Goal: Transaction & Acquisition: Download file/media

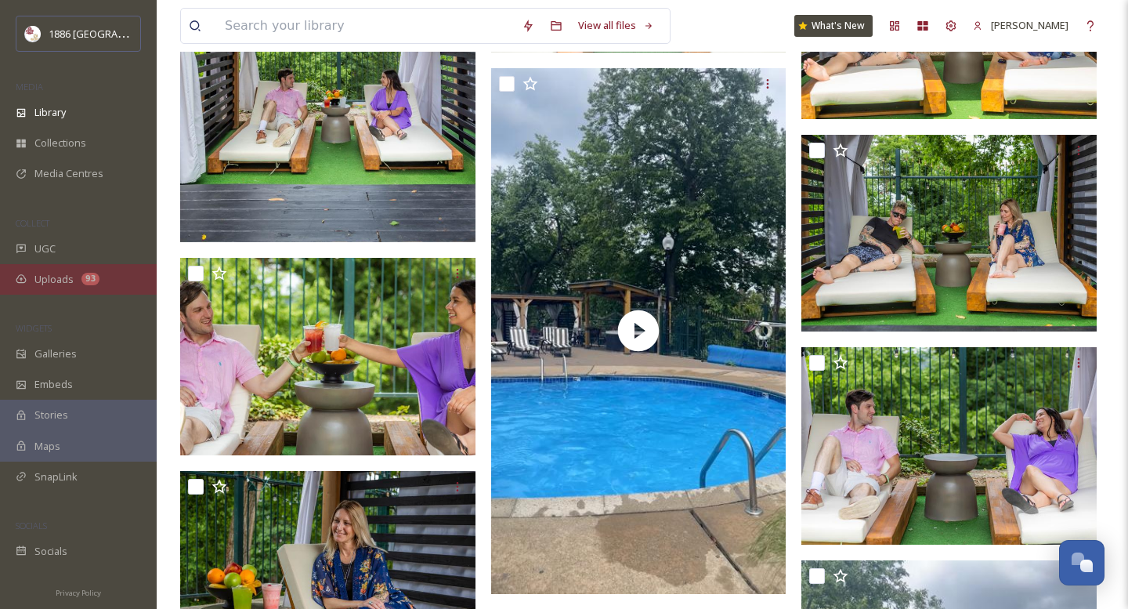
scroll to position [3715, 0]
click at [83, 276] on div "93" at bounding box center [90, 279] width 18 height 13
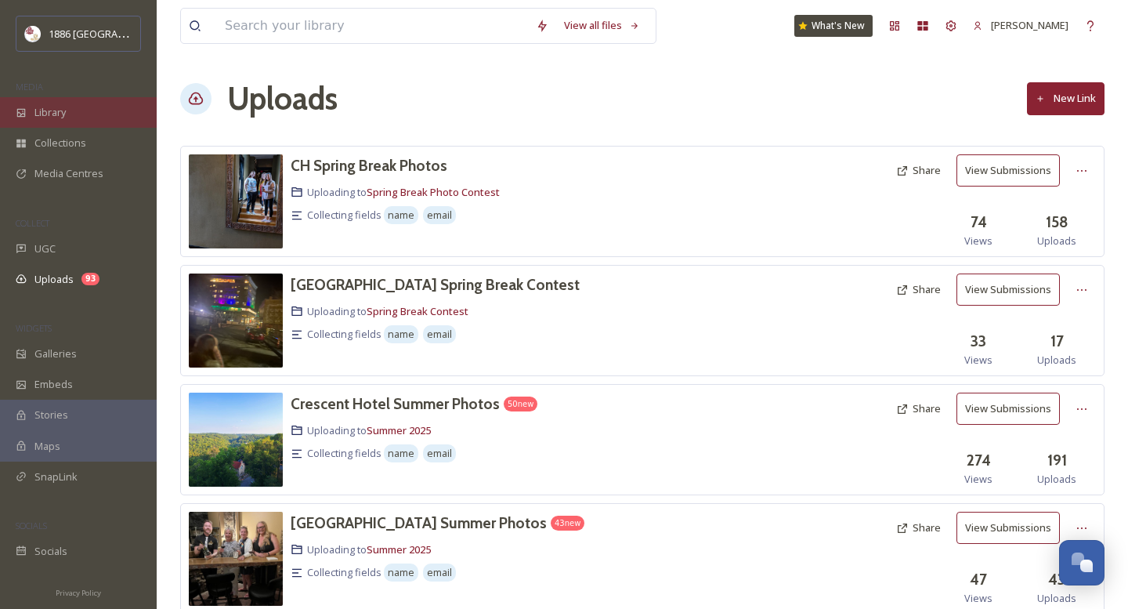
click at [48, 114] on span "Library" at bounding box center [49, 112] width 31 height 15
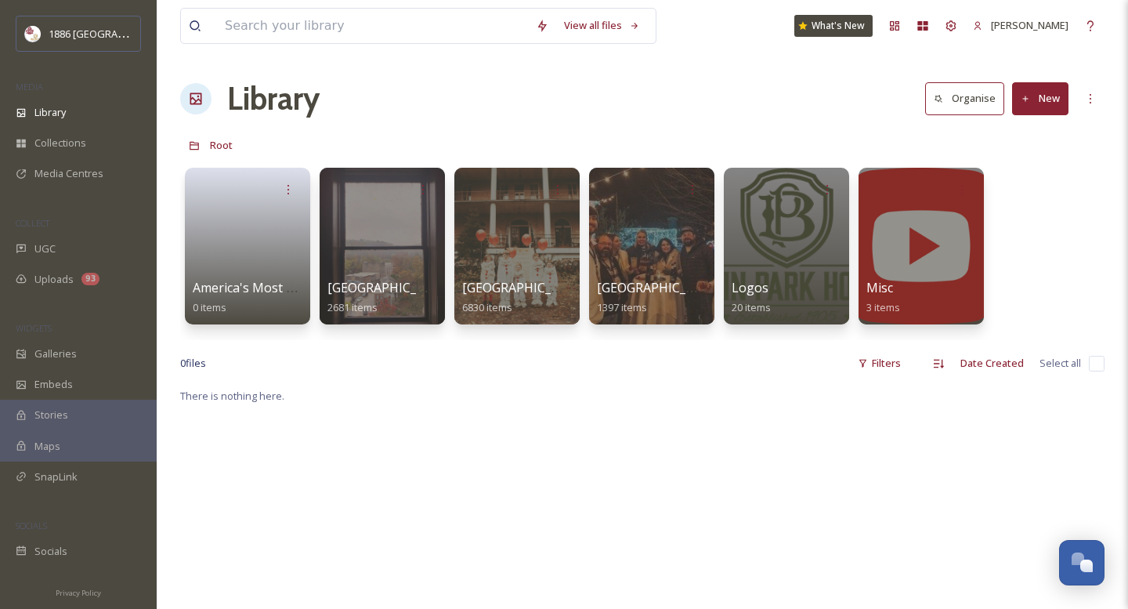
click at [541, 276] on div at bounding box center [516, 246] width 125 height 157
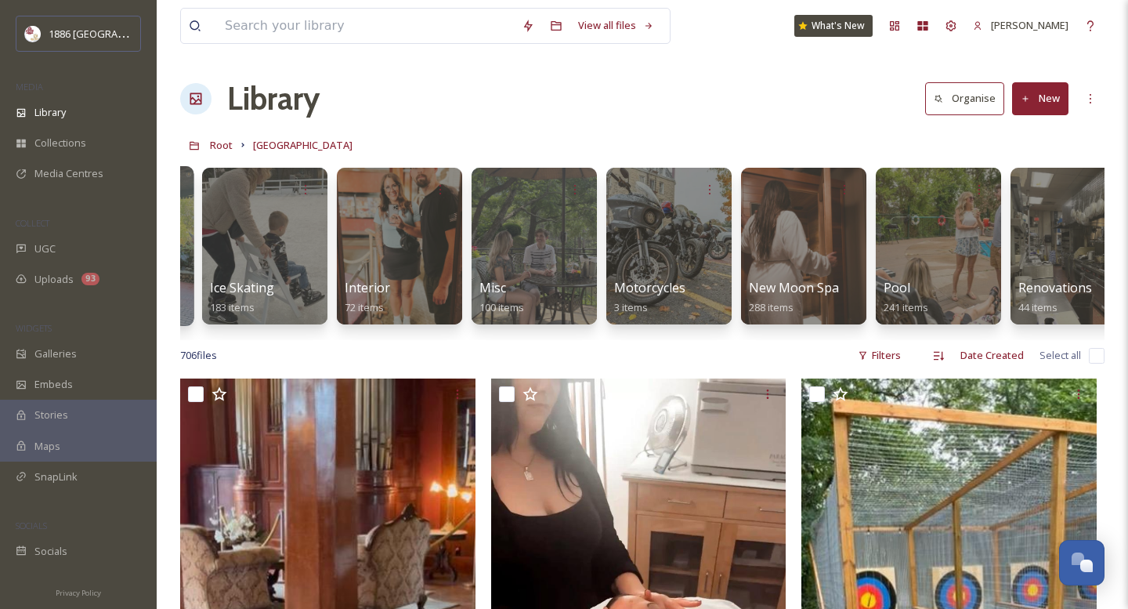
scroll to position [0, 2007]
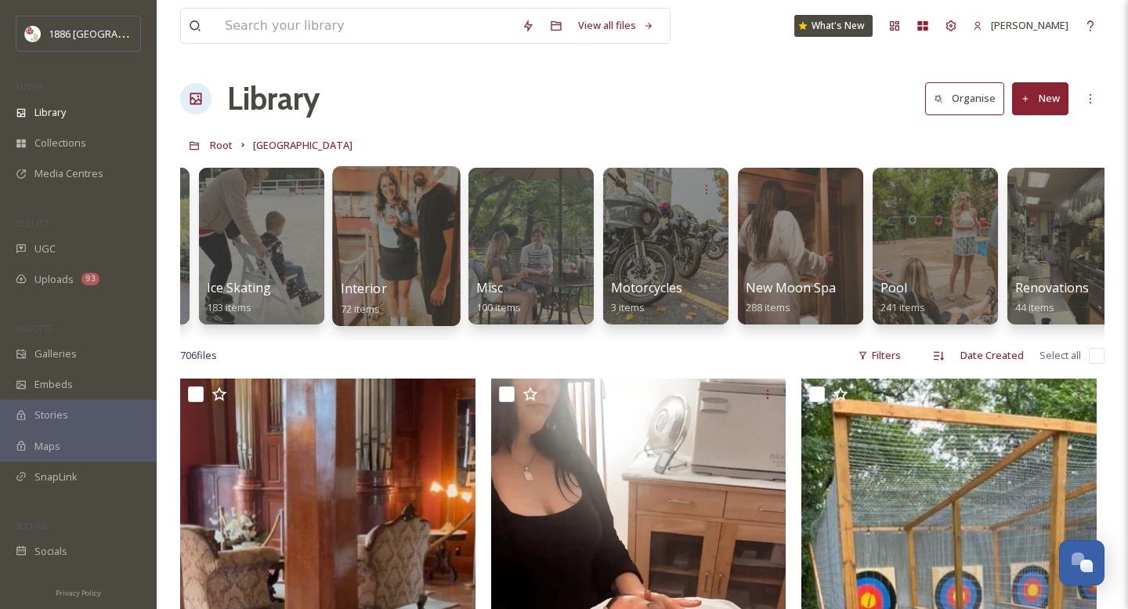
click at [436, 229] on div at bounding box center [396, 246] width 128 height 160
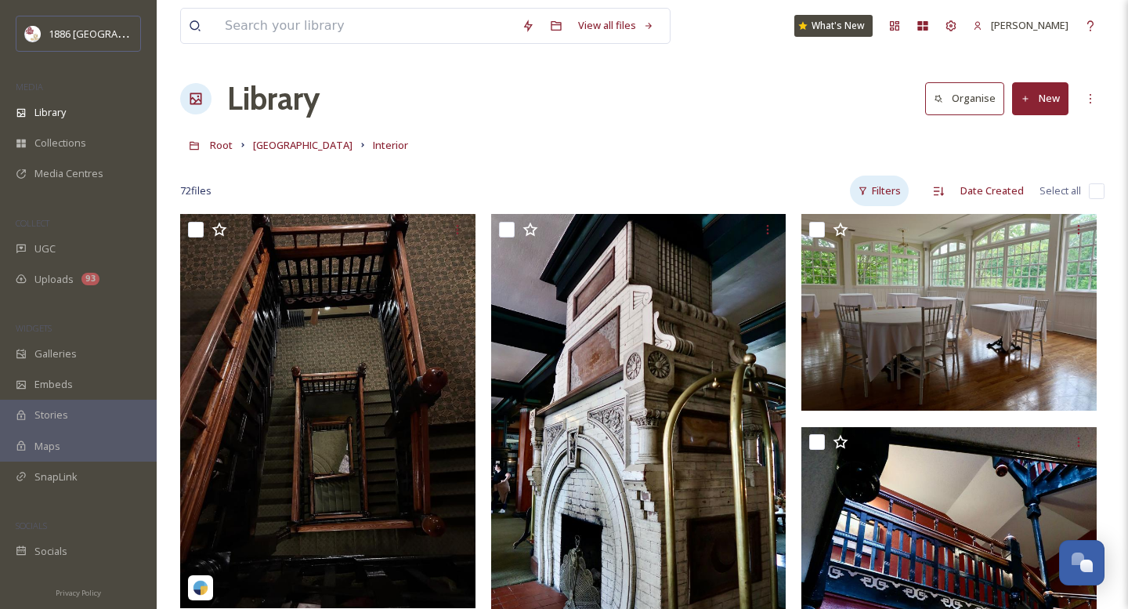
click at [876, 193] on div "Filters" at bounding box center [879, 191] width 59 height 31
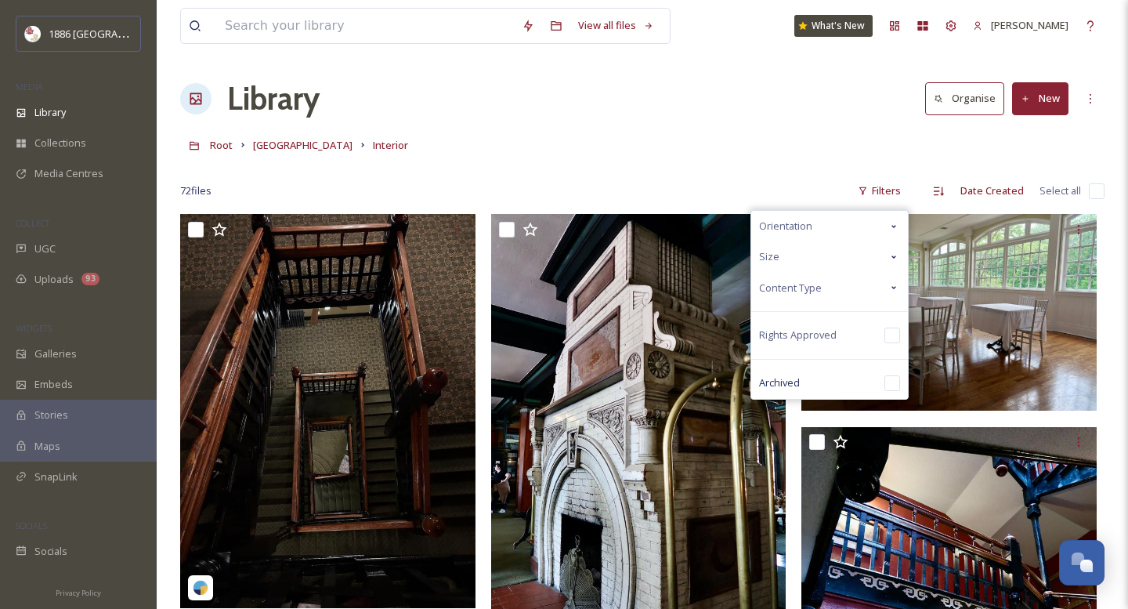
click at [871, 284] on div "Content Type" at bounding box center [829, 288] width 157 height 31
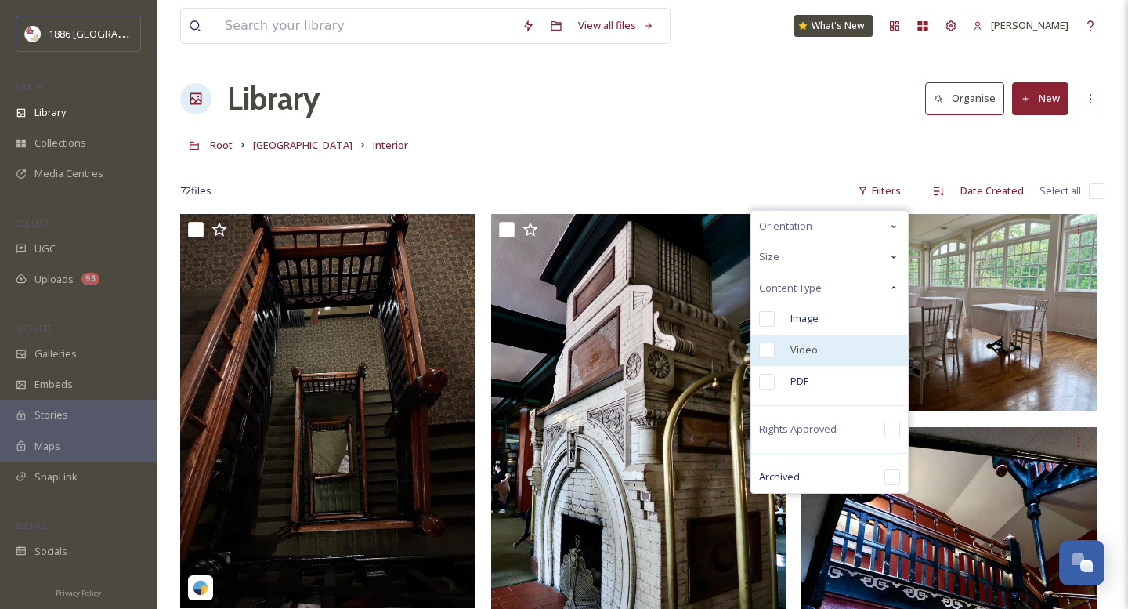
click at [814, 354] on span "Video" at bounding box center [804, 349] width 27 height 15
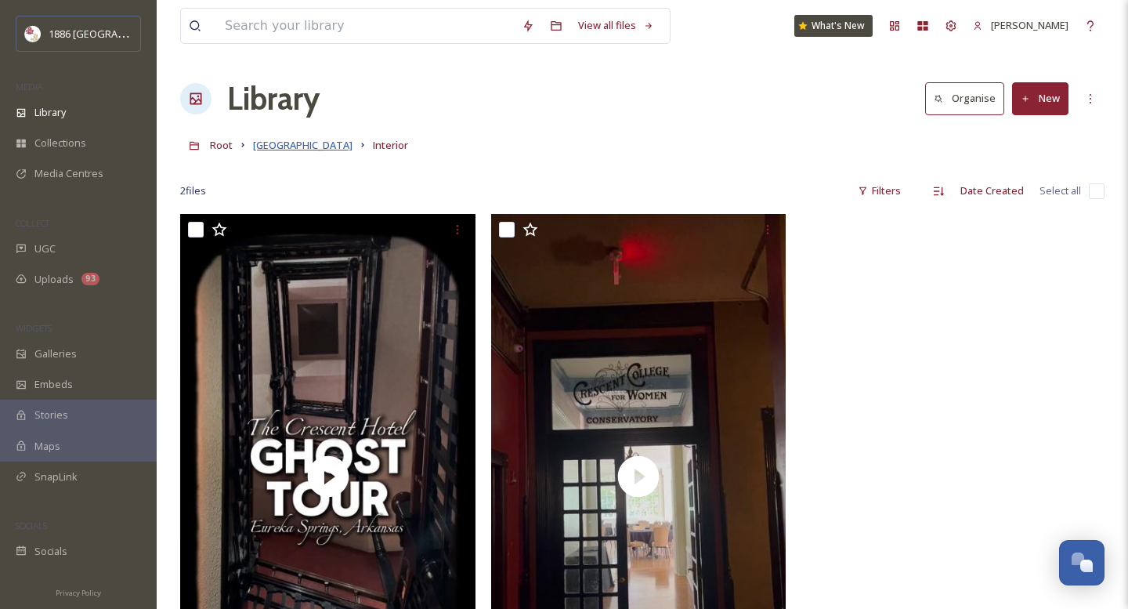
click at [276, 146] on span "[GEOGRAPHIC_DATA]" at bounding box center [303, 145] width 100 height 14
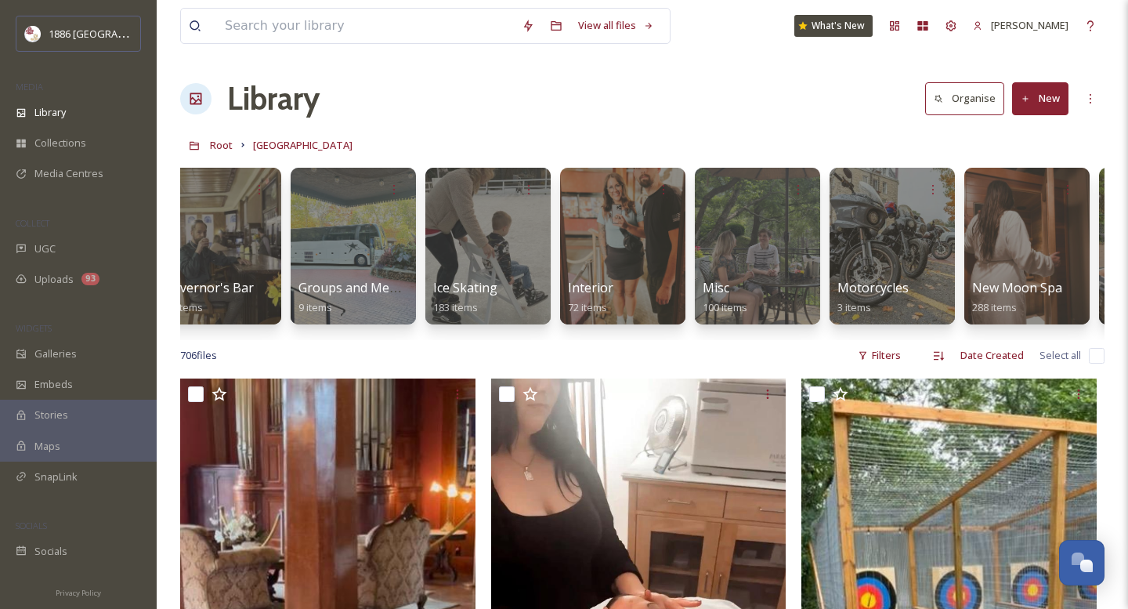
scroll to position [0, 1792]
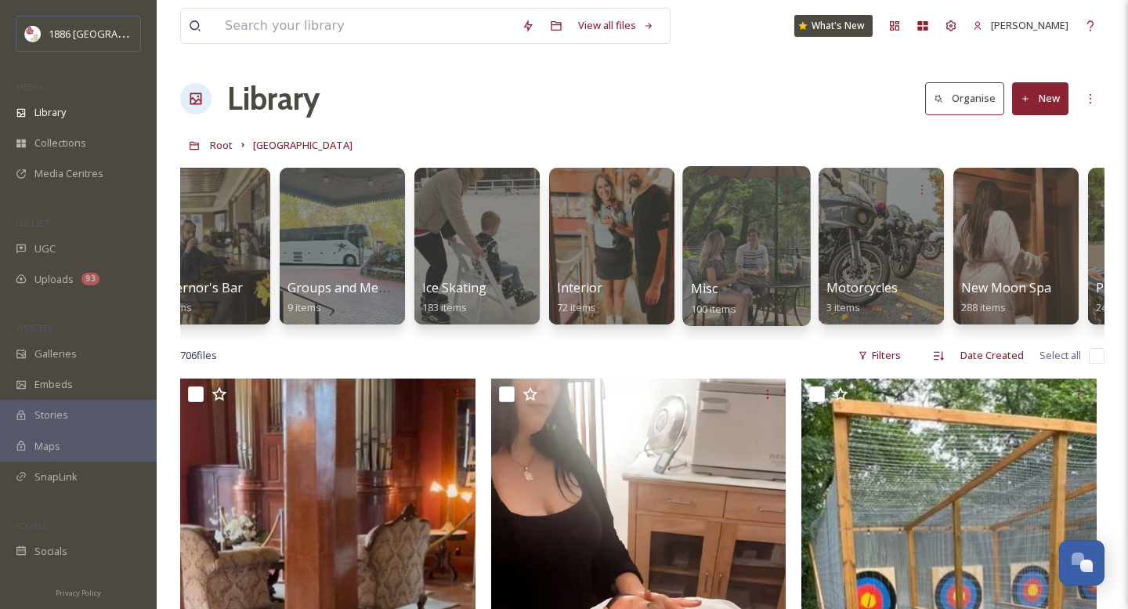
click at [758, 277] on div at bounding box center [746, 246] width 128 height 160
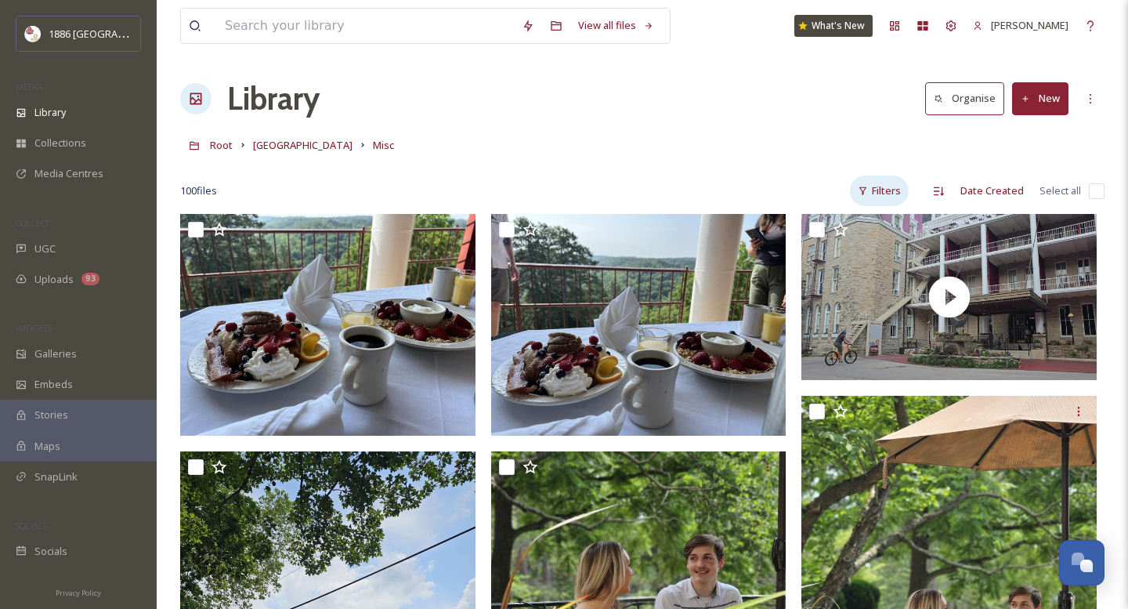
click at [888, 191] on div "Filters" at bounding box center [879, 191] width 59 height 31
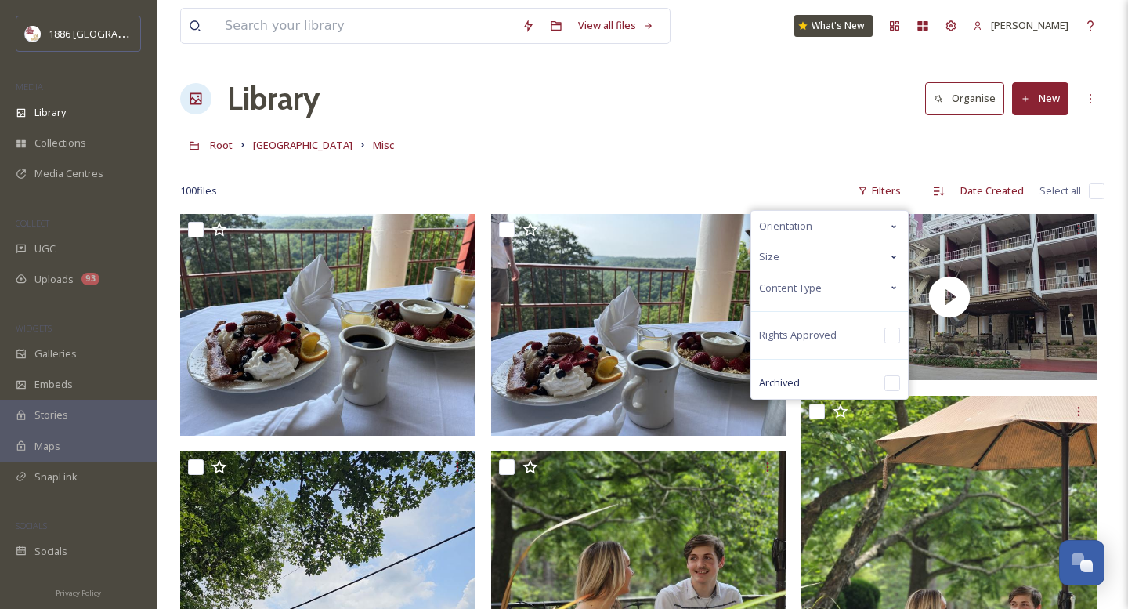
click at [839, 284] on div "Content Type" at bounding box center [829, 288] width 157 height 31
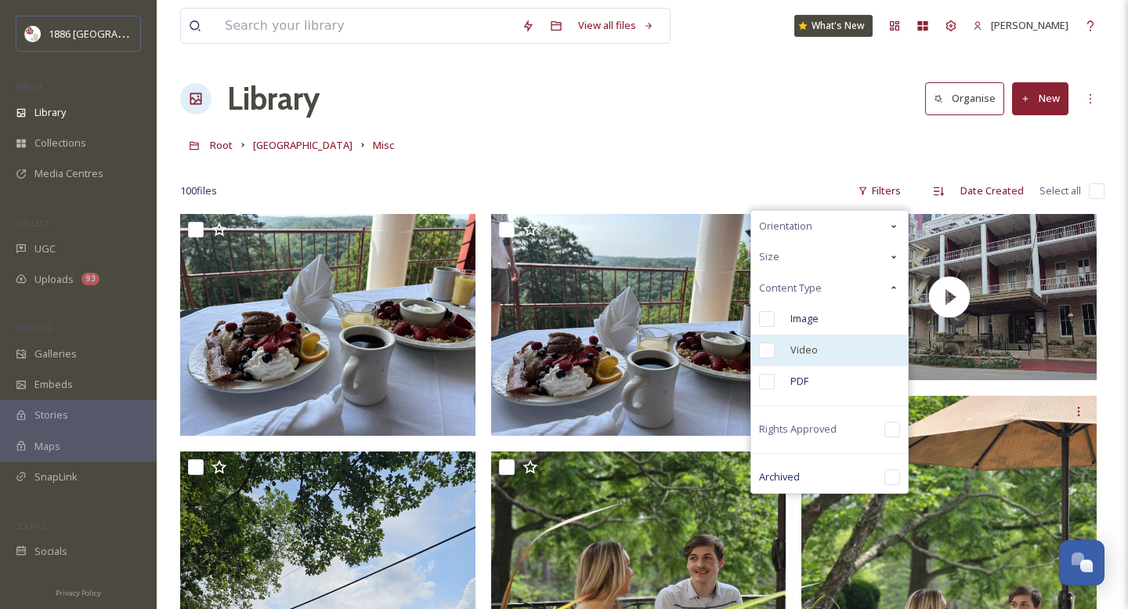
click at [790, 350] on div "Video" at bounding box center [829, 350] width 157 height 31
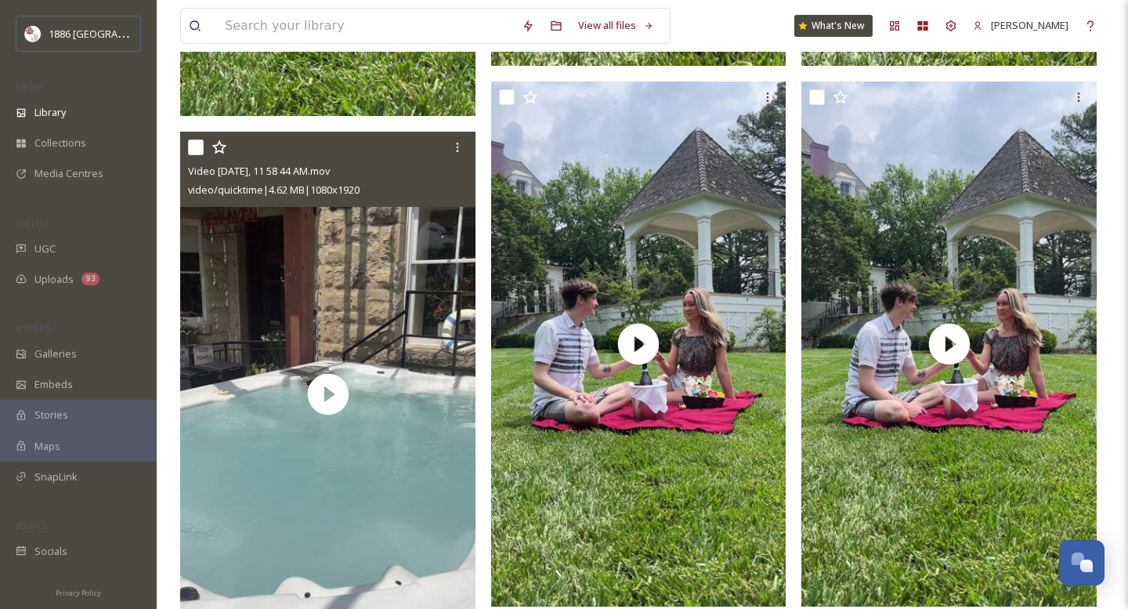
scroll to position [1756, 0]
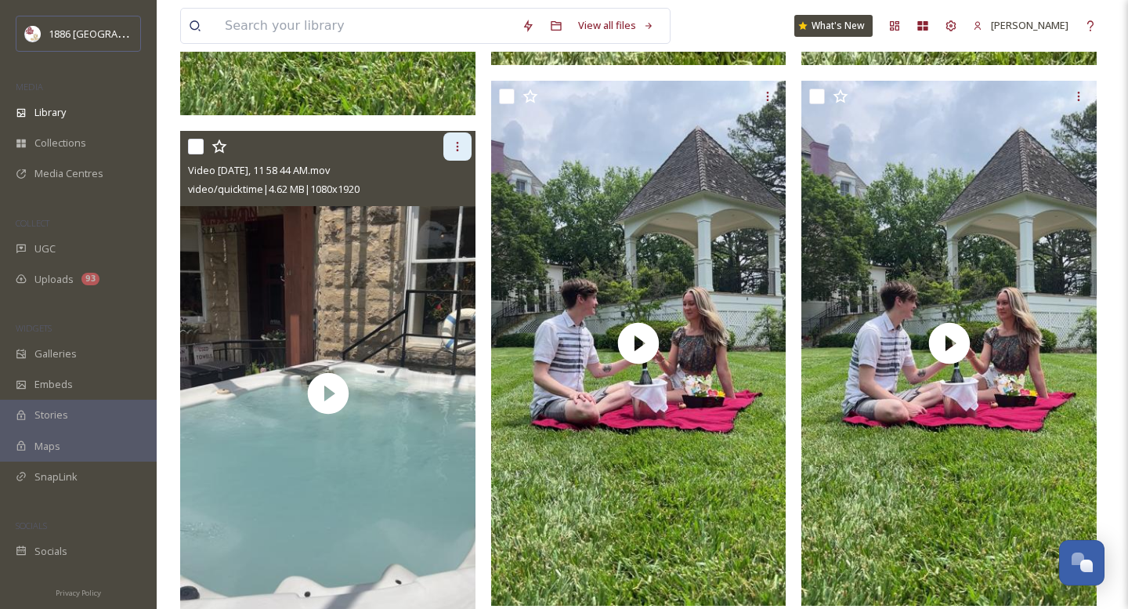
click at [463, 151] on div at bounding box center [457, 146] width 28 height 28
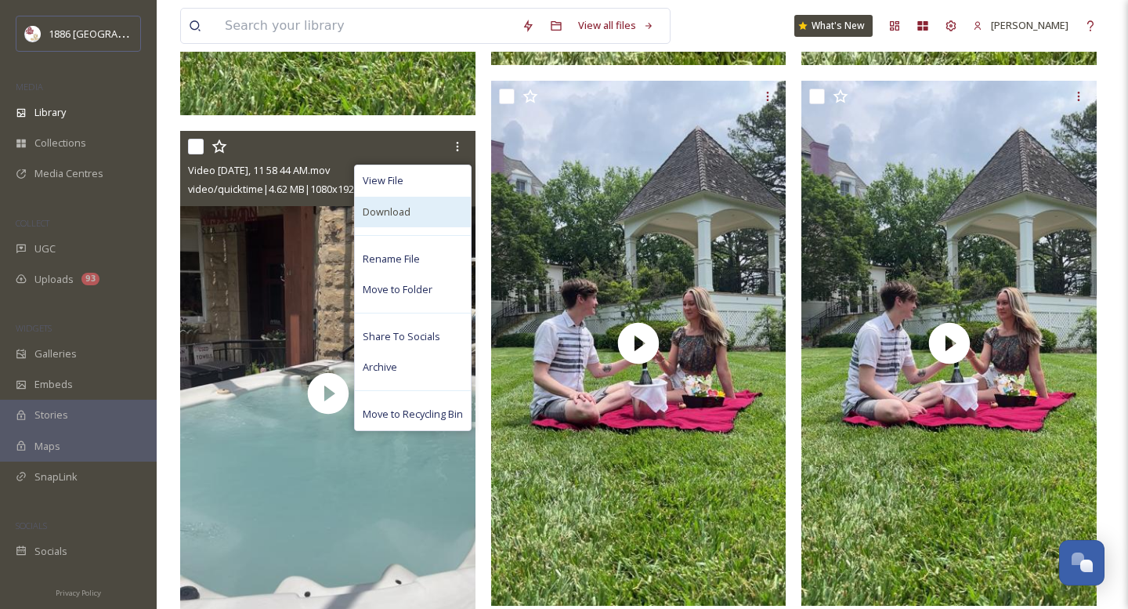
click at [421, 217] on div "Download" at bounding box center [413, 212] width 116 height 31
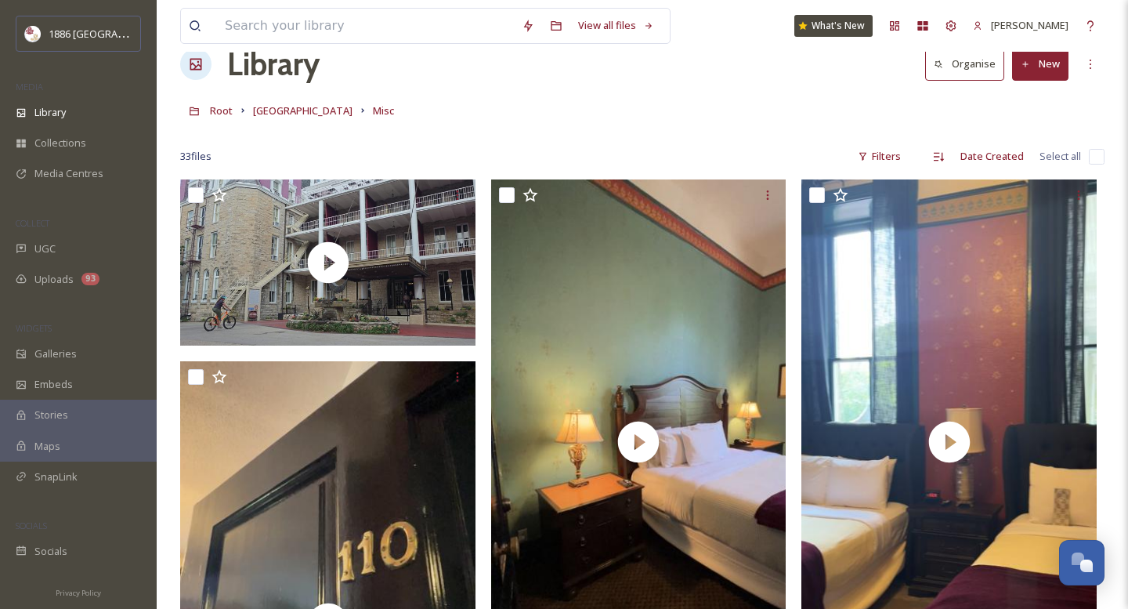
scroll to position [45, 0]
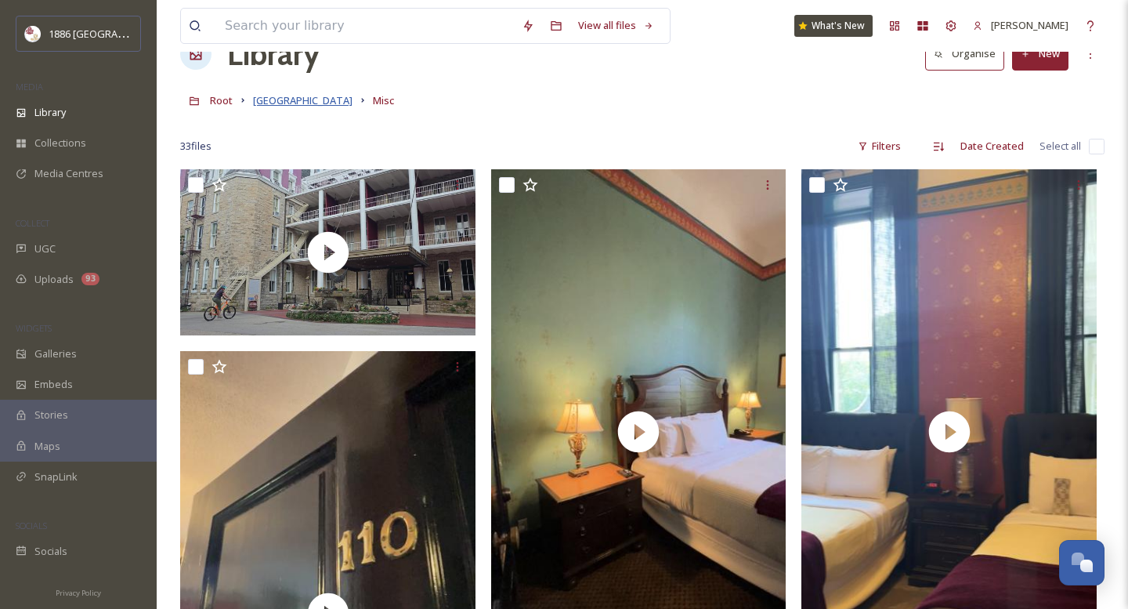
click at [299, 103] on span "[GEOGRAPHIC_DATA]" at bounding box center [303, 100] width 100 height 14
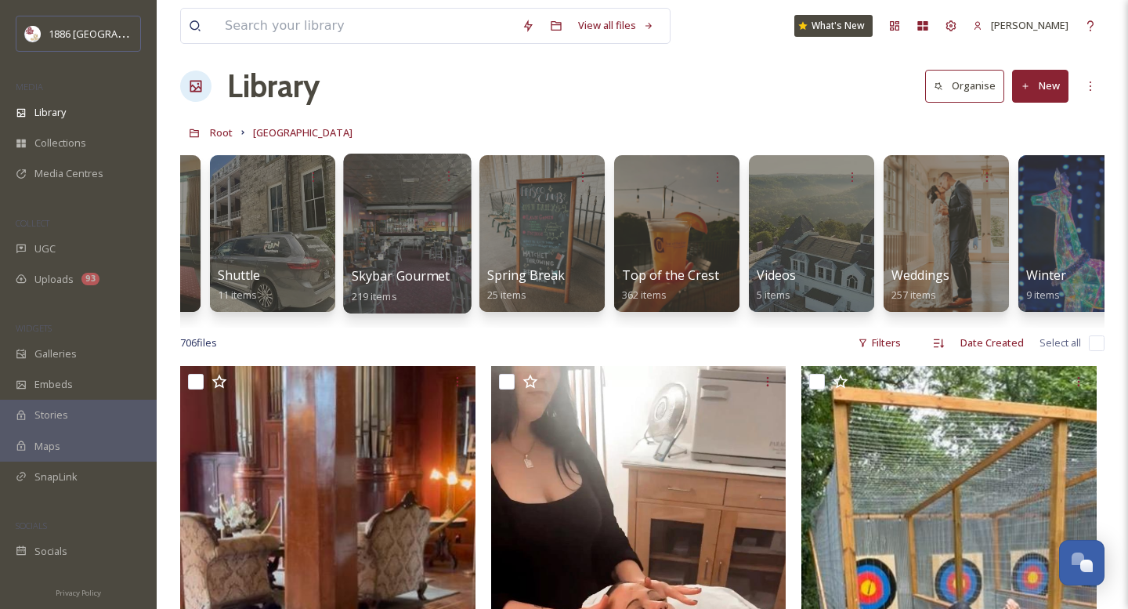
scroll to position [0, 3118]
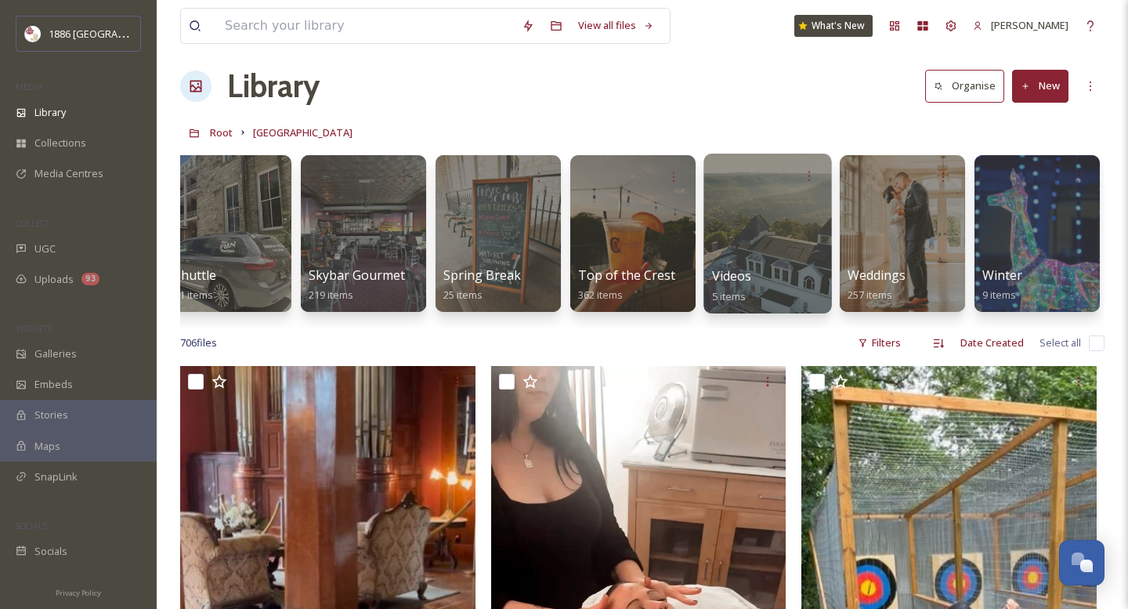
click at [780, 257] on div at bounding box center [768, 234] width 128 height 160
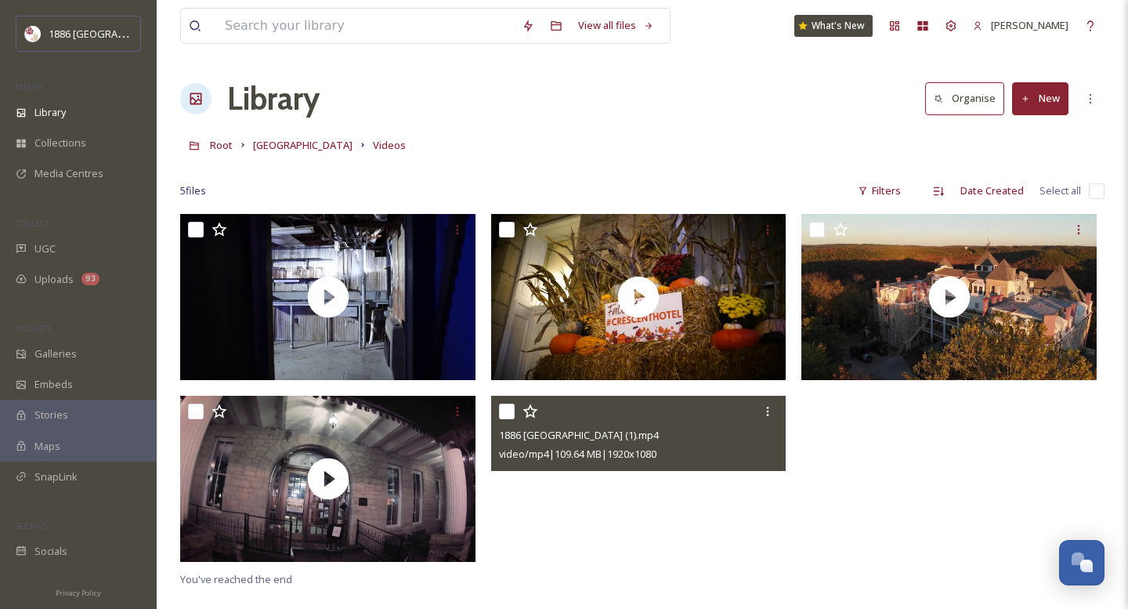
click at [649, 493] on video "1886 Crescent Hotel & Spa (1).mp4" at bounding box center [638, 479] width 295 height 166
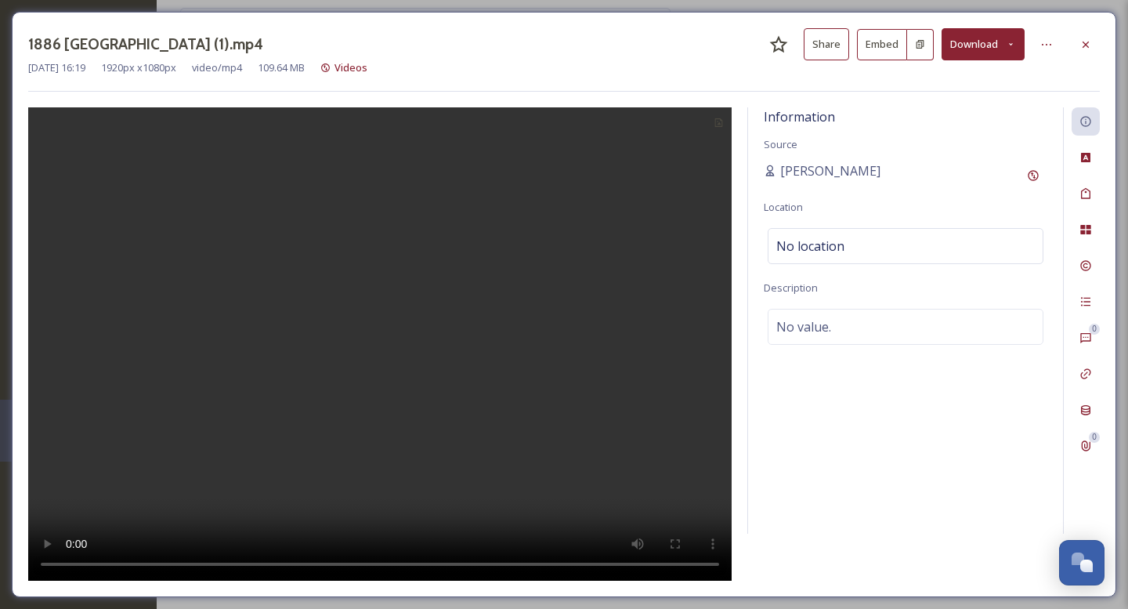
click at [387, 589] on div "1886 [GEOGRAPHIC_DATA] (1).mp4 Share Embed Download [DATE] 16:19 1920 px x 1080…" at bounding box center [564, 304] width 1105 height 585
click at [466, 575] on video at bounding box center [380, 344] width 704 height 474
click at [1040, 44] on icon at bounding box center [1046, 44] width 13 height 13
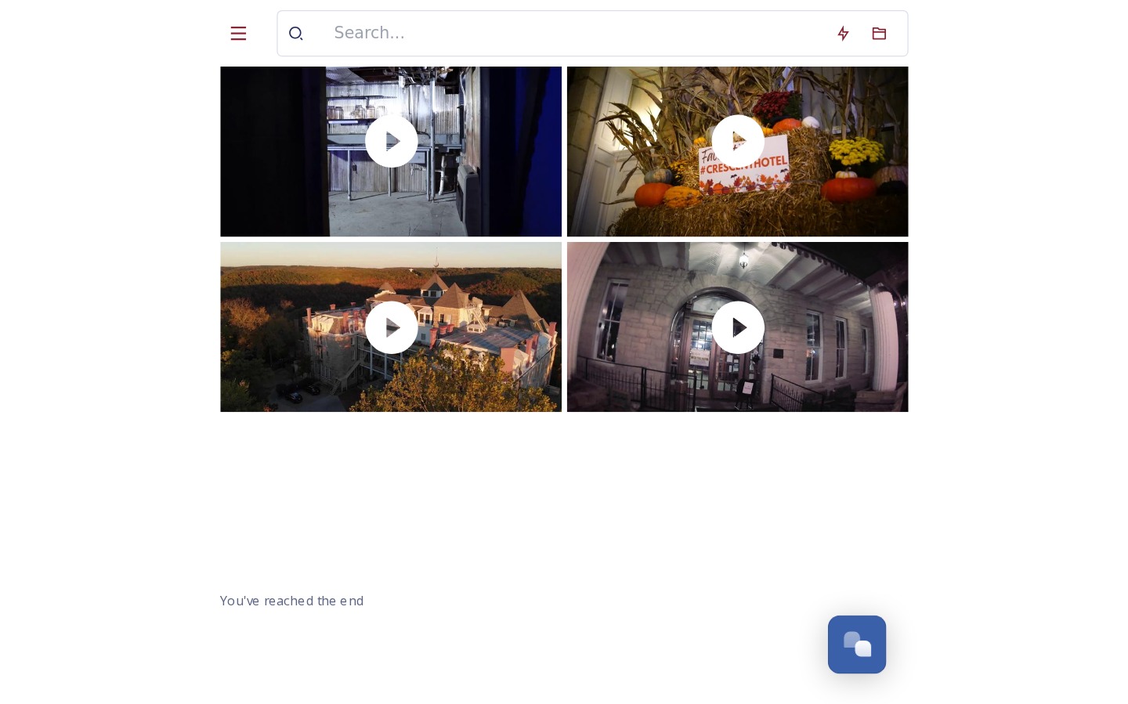
scroll to position [154, 0]
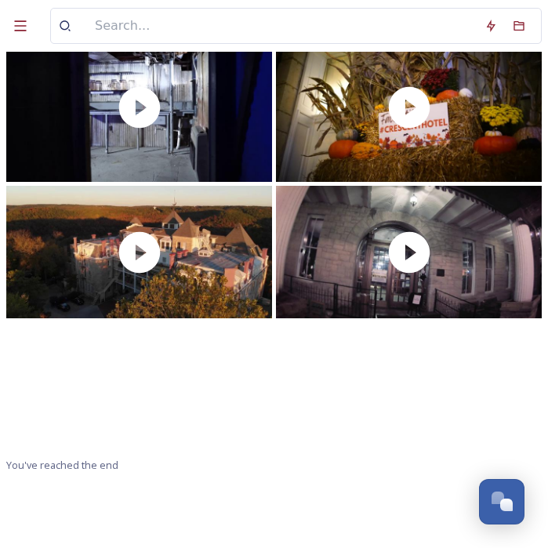
click at [246, 348] on video "1886 Crescent Hotel & Spa (1).mp4" at bounding box center [139, 388] width 266 height 133
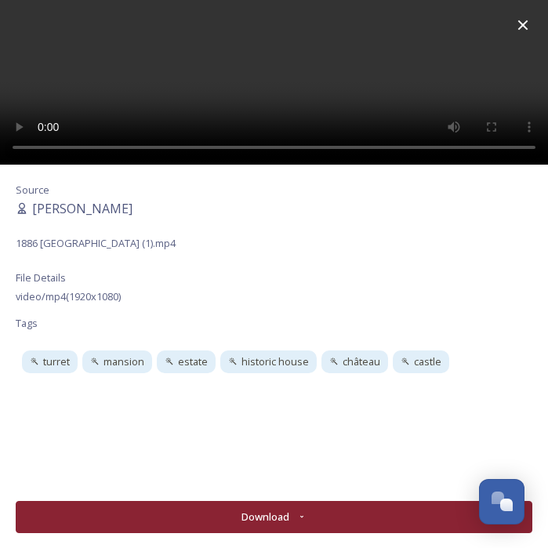
click at [255, 516] on button "Download" at bounding box center [274, 517] width 516 height 32
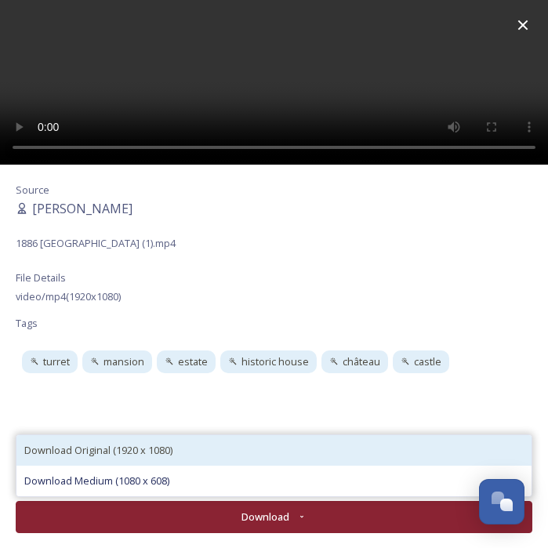
click at [226, 446] on div "Download Original (1920 x 1080)" at bounding box center [273, 450] width 515 height 31
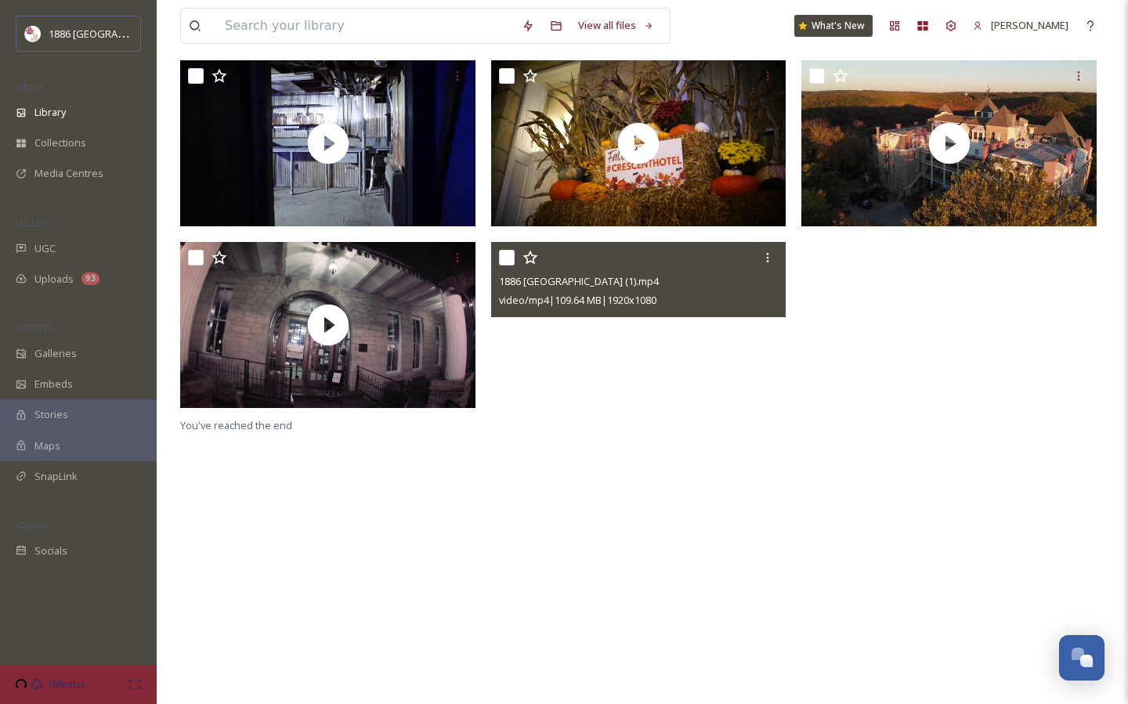
click at [646, 340] on video "1886 Crescent Hotel & Spa (1).mp4" at bounding box center [638, 325] width 295 height 166
